Goal: Information Seeking & Learning: Check status

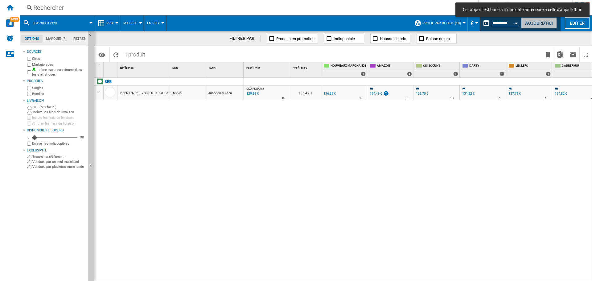
click at [540, 23] on button "Aujourd'hui" at bounding box center [539, 22] width 36 height 11
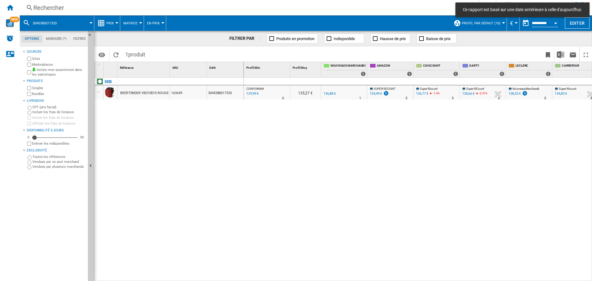
click at [120, 6] on div "Rechercher" at bounding box center [247, 7] width 429 height 9
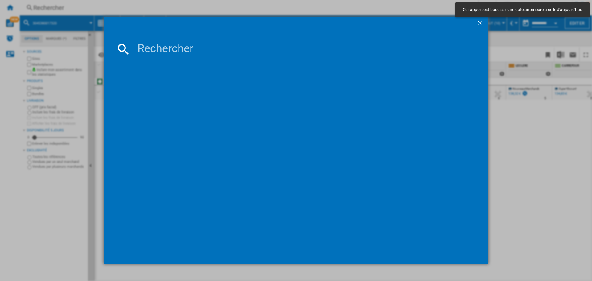
click at [164, 48] on input at bounding box center [306, 49] width 339 height 15
paste input "8007842958911"
type input "8007842958911"
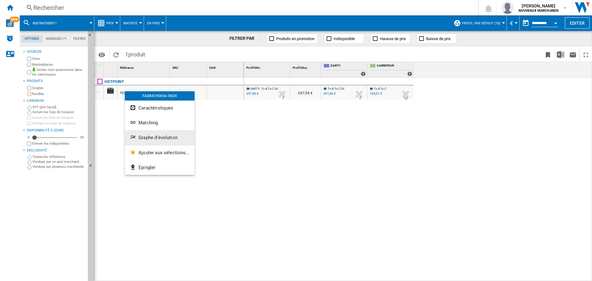
click at [147, 137] on span "Graphe d'évolution" at bounding box center [157, 138] width 39 height 6
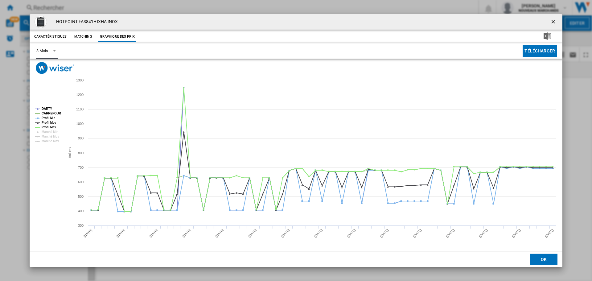
click at [43, 50] on div "3 Mois" at bounding box center [41, 50] width 11 height 5
click at [47, 66] on div "6 Mois" at bounding box center [41, 66] width 11 height 6
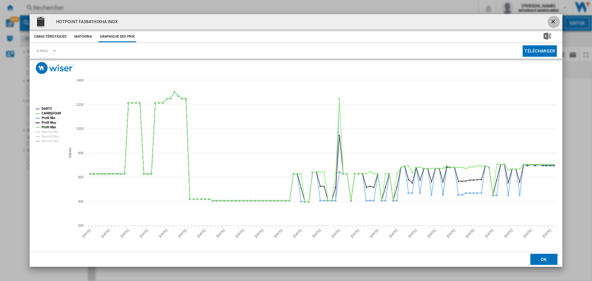
click at [558, 21] on button "Product popup" at bounding box center [554, 22] width 12 height 12
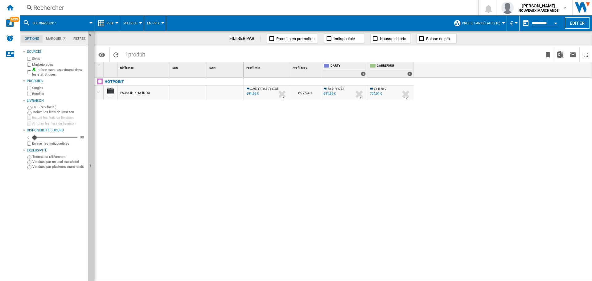
click at [328, 93] on div "691,86 €" at bounding box center [330, 94] width 12 height 4
click at [377, 95] on div "704,01 €" at bounding box center [376, 94] width 12 height 4
click at [95, 3] on div "Rechercher Rechercher 0 nicolas damico NOUVEAUX MARCHANDS NOUVEAUX MARCHANDS Me…" at bounding box center [306, 7] width 572 height 15
click at [188, 7] on div "Rechercher" at bounding box center [247, 7] width 429 height 9
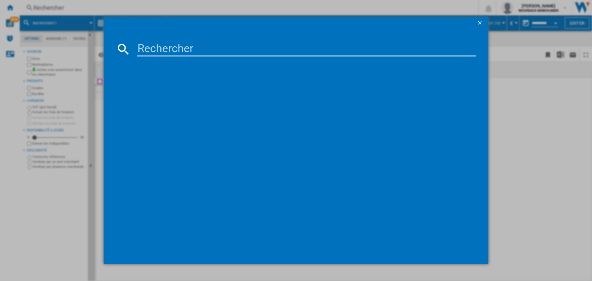
click at [217, 51] on input at bounding box center [306, 49] width 339 height 15
type input "3221616048591"
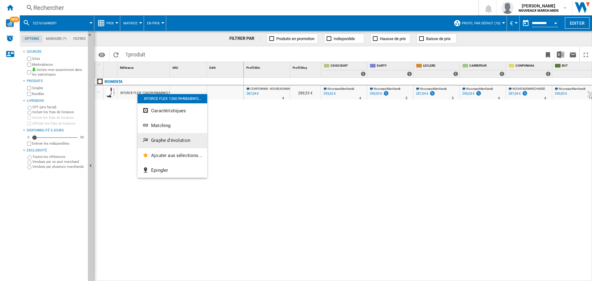
click at [172, 138] on span "Graphe d'évolution" at bounding box center [170, 141] width 39 height 6
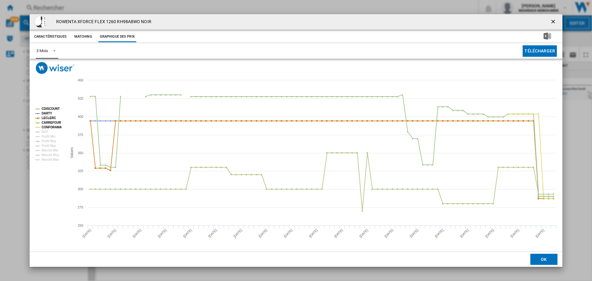
click at [47, 52] on div "3 Mois" at bounding box center [41, 50] width 11 height 5
click at [45, 66] on div "6 Mois" at bounding box center [41, 66] width 11 height 6
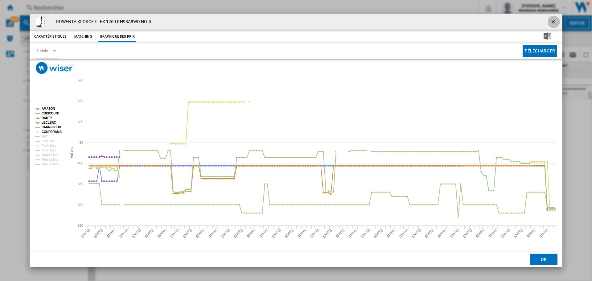
click at [555, 19] on ng-md-icon "getI18NText('BUTTONS.CLOSE_DIALOG')" at bounding box center [553, 22] width 7 height 7
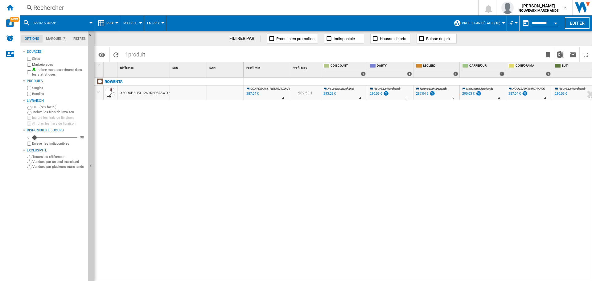
click at [104, 11] on div "Rechercher" at bounding box center [247, 7] width 429 height 9
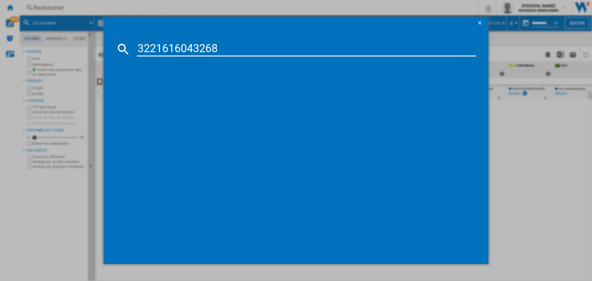
type input "3221616043268"
